Goal: Information Seeking & Learning: Compare options

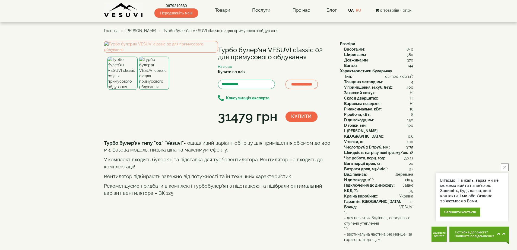
click at [119, 15] on img at bounding box center [123, 10] width 39 height 15
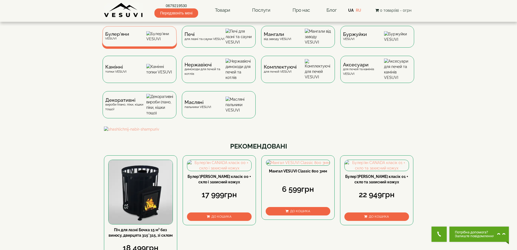
click at [124, 36] on span "Булер'яни" at bounding box center [117, 34] width 24 height 4
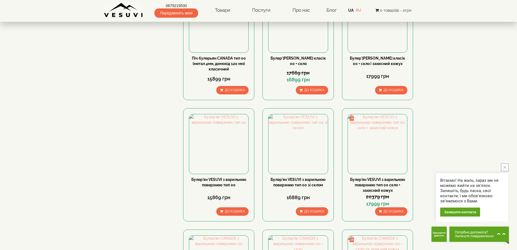
scroll to position [353, 0]
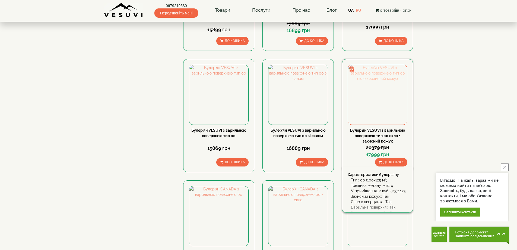
click at [358, 65] on img at bounding box center [377, 94] width 59 height 59
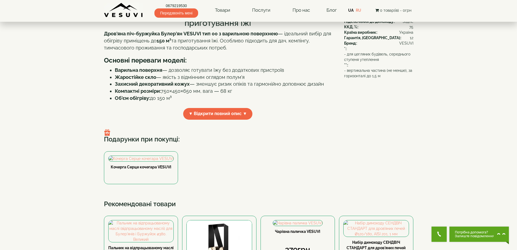
scroll to position [163, 0]
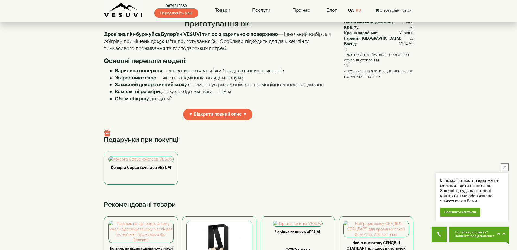
click at [104, 132] on img at bounding box center [107, 133] width 7 height 7
click at [106, 134] on img at bounding box center [107, 133] width 7 height 7
click at [106, 135] on img at bounding box center [107, 133] width 7 height 7
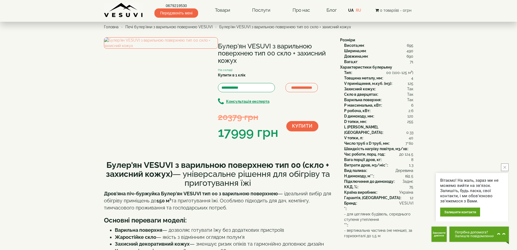
scroll to position [0, 0]
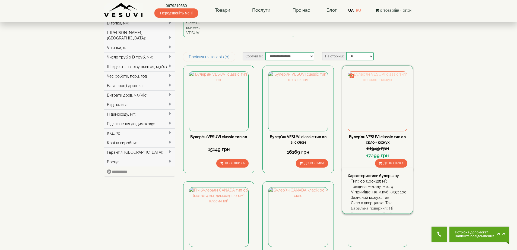
scroll to position [353, 0]
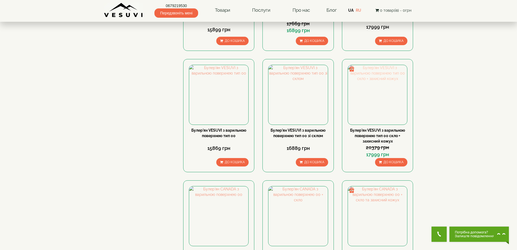
click at [364, 67] on img at bounding box center [377, 94] width 59 height 59
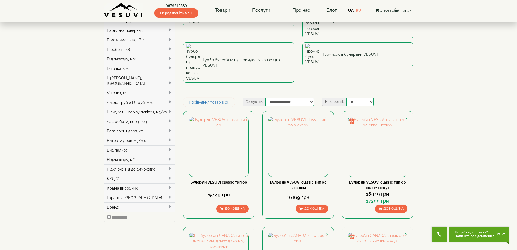
scroll to position [54, 0]
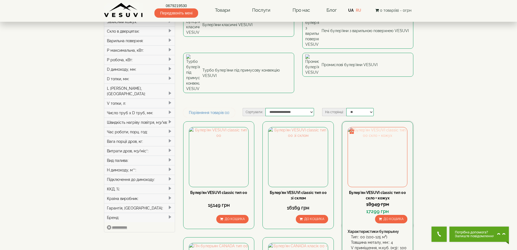
click at [371, 127] on img at bounding box center [377, 156] width 59 height 59
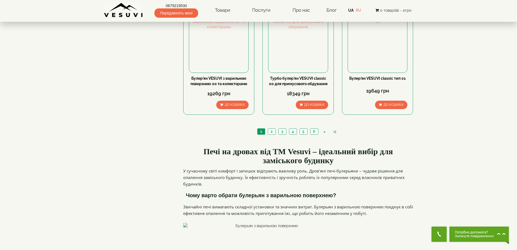
scroll to position [652, 0]
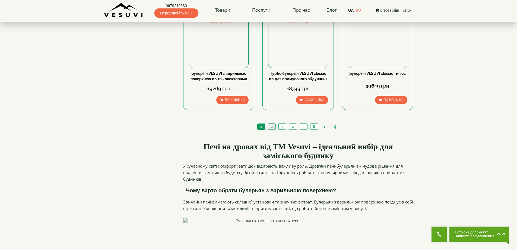
click at [273, 124] on link "2" at bounding box center [272, 127] width 8 height 6
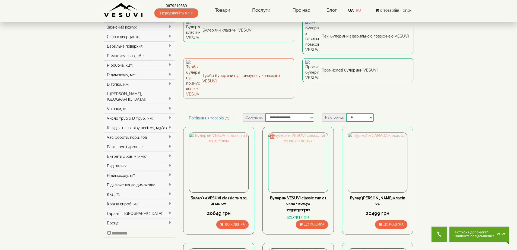
scroll to position [136, 0]
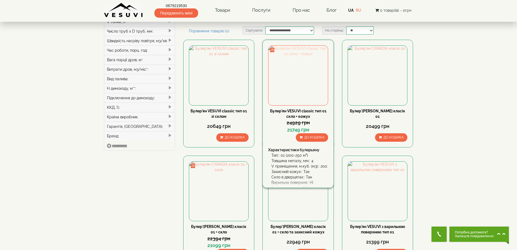
click at [290, 46] on img at bounding box center [298, 75] width 59 height 59
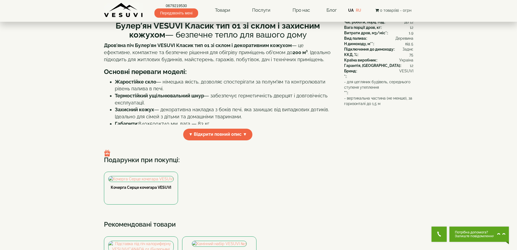
scroll to position [299, 0]
